Goal: Task Accomplishment & Management: Complete application form

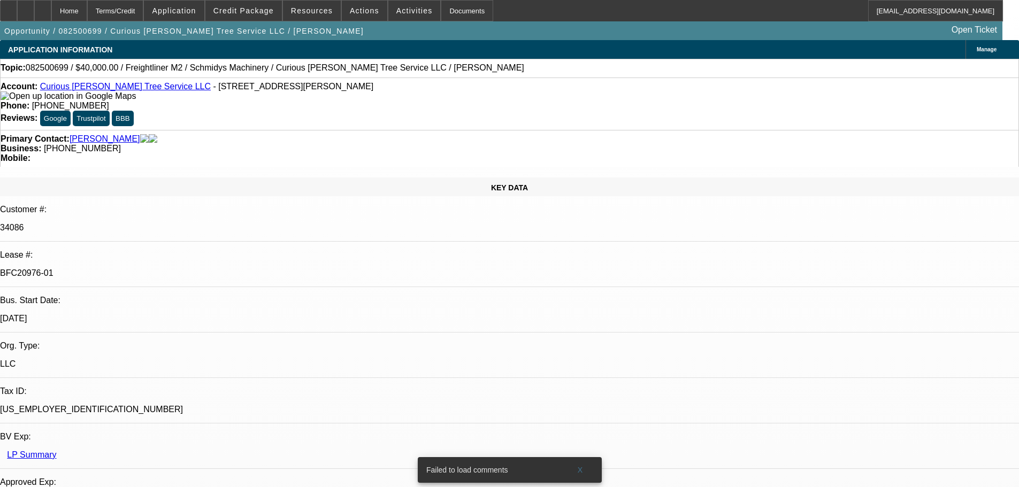
select select "0"
select select "3"
select select "0"
select select "6"
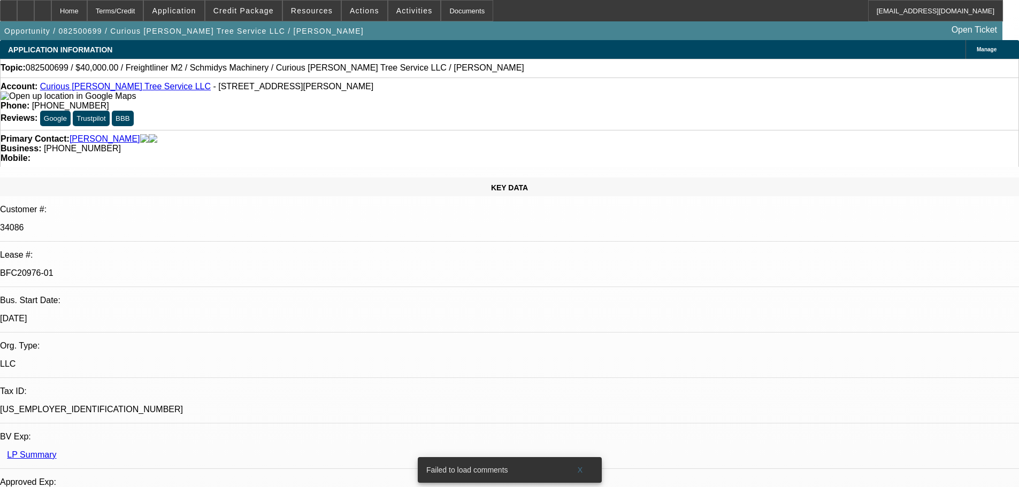
select select "0"
select select "2"
select select "0"
select select "6"
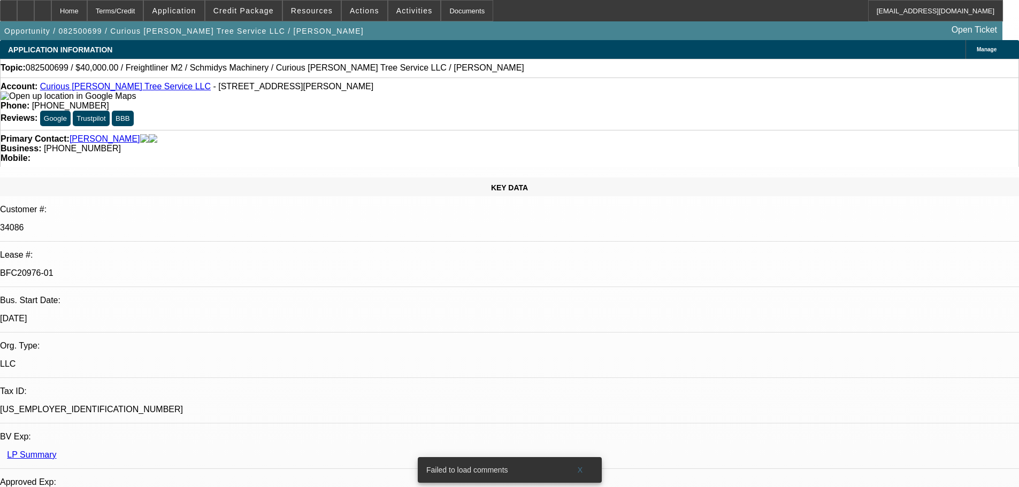
select select "0"
select select "2"
select select "0"
select select "6"
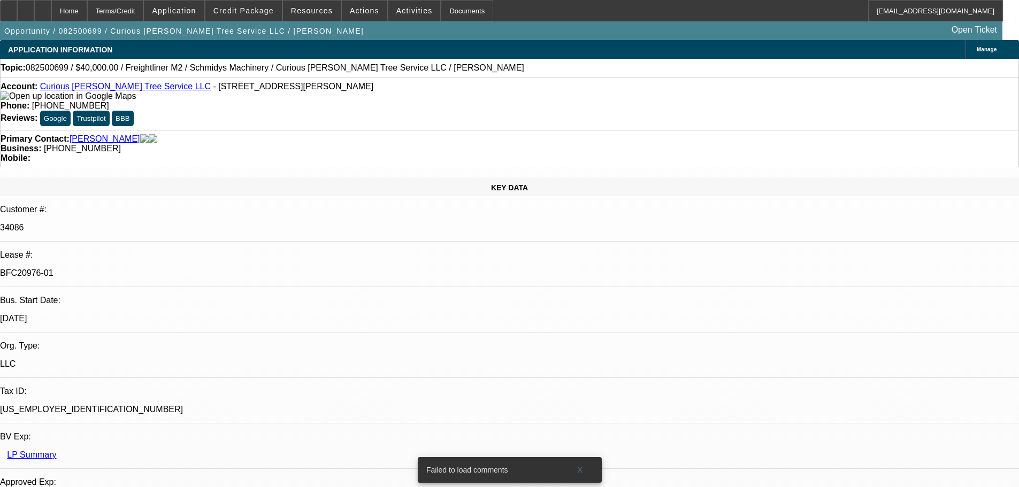
select select "0"
select select "6"
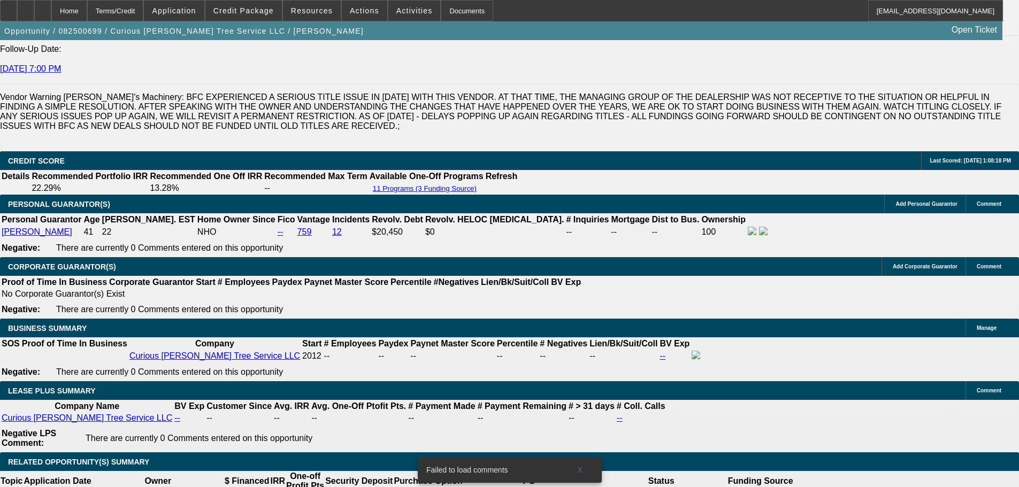
scroll to position [1658, 0]
